Goal: Navigation & Orientation: Find specific page/section

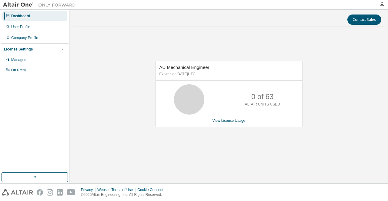
click at [373, 105] on div "AU Mechanical Engineer Expires on August 26, 2025 UTC 0 of 63 ALTAIR UNITS USED…" at bounding box center [229, 97] width 312 height 131
click at [286, 180] on div "Contact Sales AU Mechanical Engineer Expires on August 26, 2025 UTC 0 of 63 ALT…" at bounding box center [229, 97] width 312 height 168
